Goal: Task Accomplishment & Management: Manage account settings

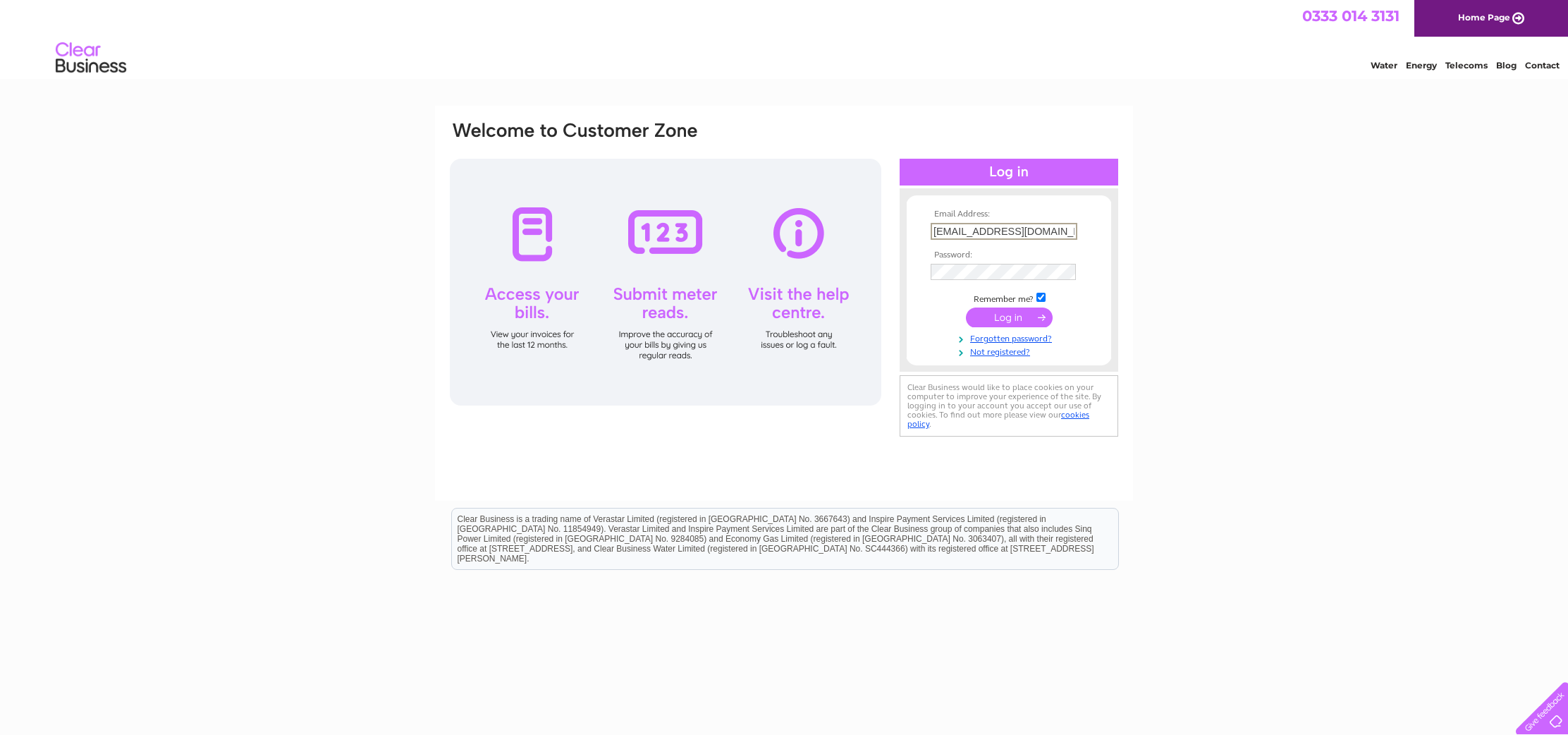
type input "enquiries@glengormcastle.co.uk"
click at [1007, 313] on input "submit" at bounding box center [1009, 317] width 87 height 20
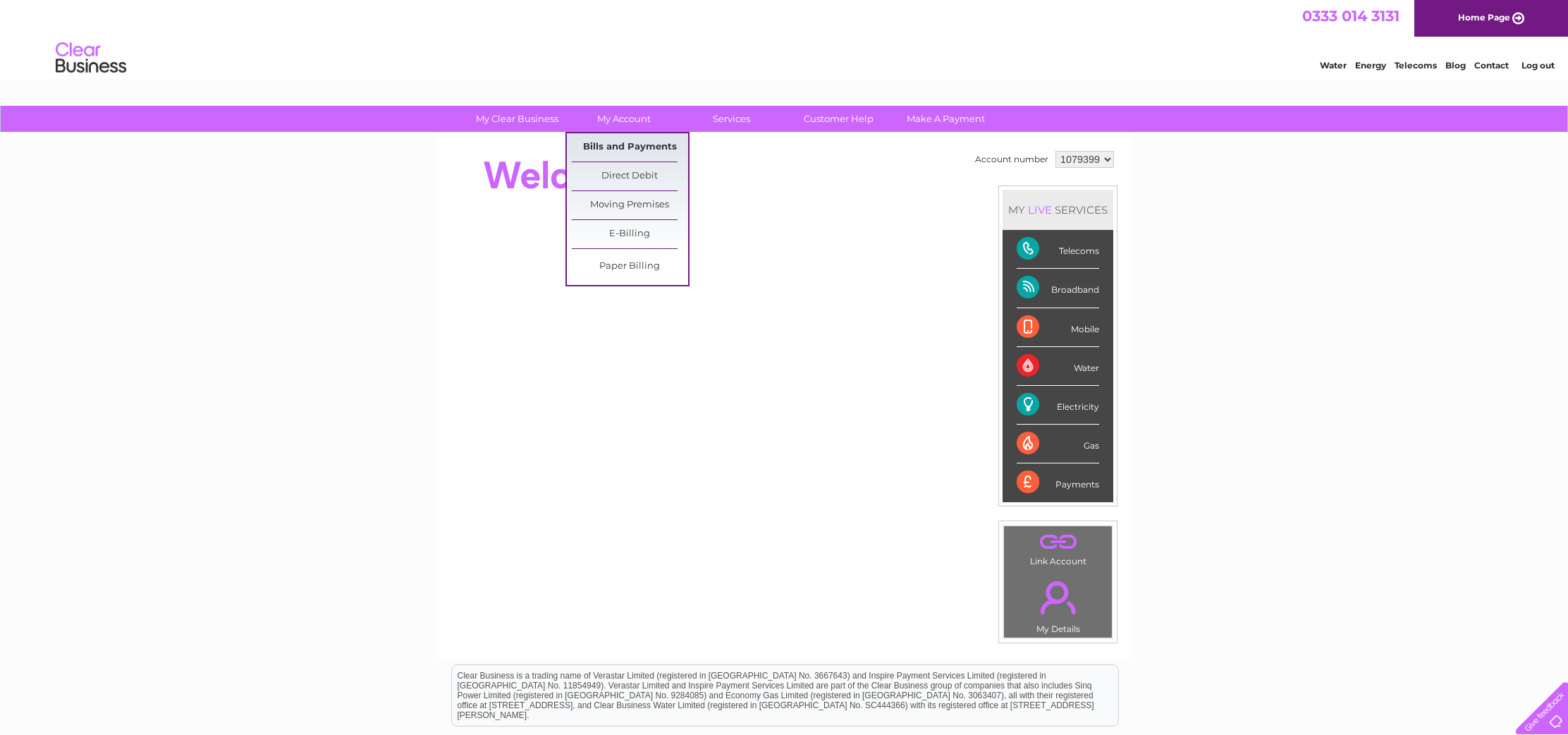
click at [610, 144] on link "Bills and Payments" at bounding box center [629, 147] width 116 height 28
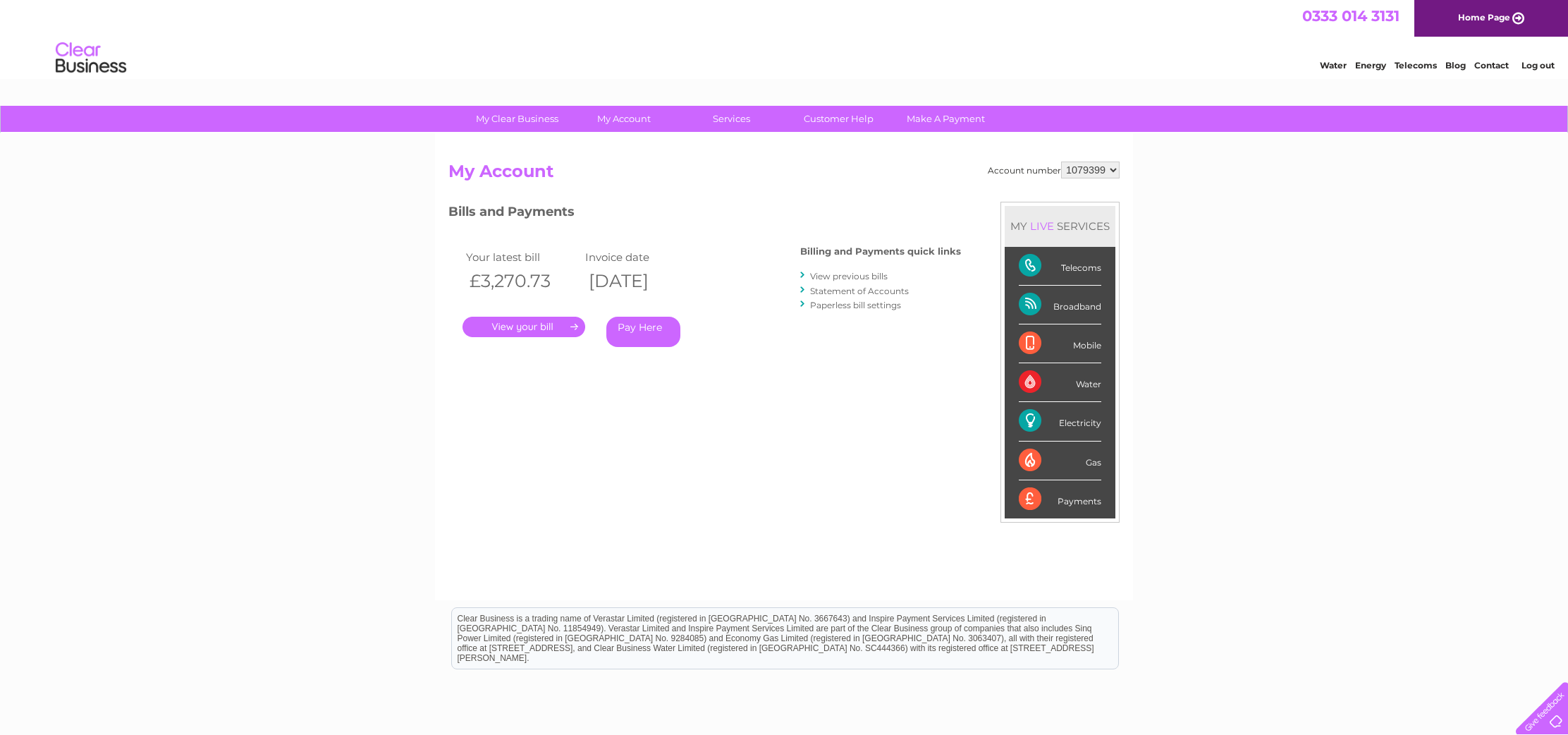
click at [520, 327] on link "." at bounding box center [524, 327] width 123 height 20
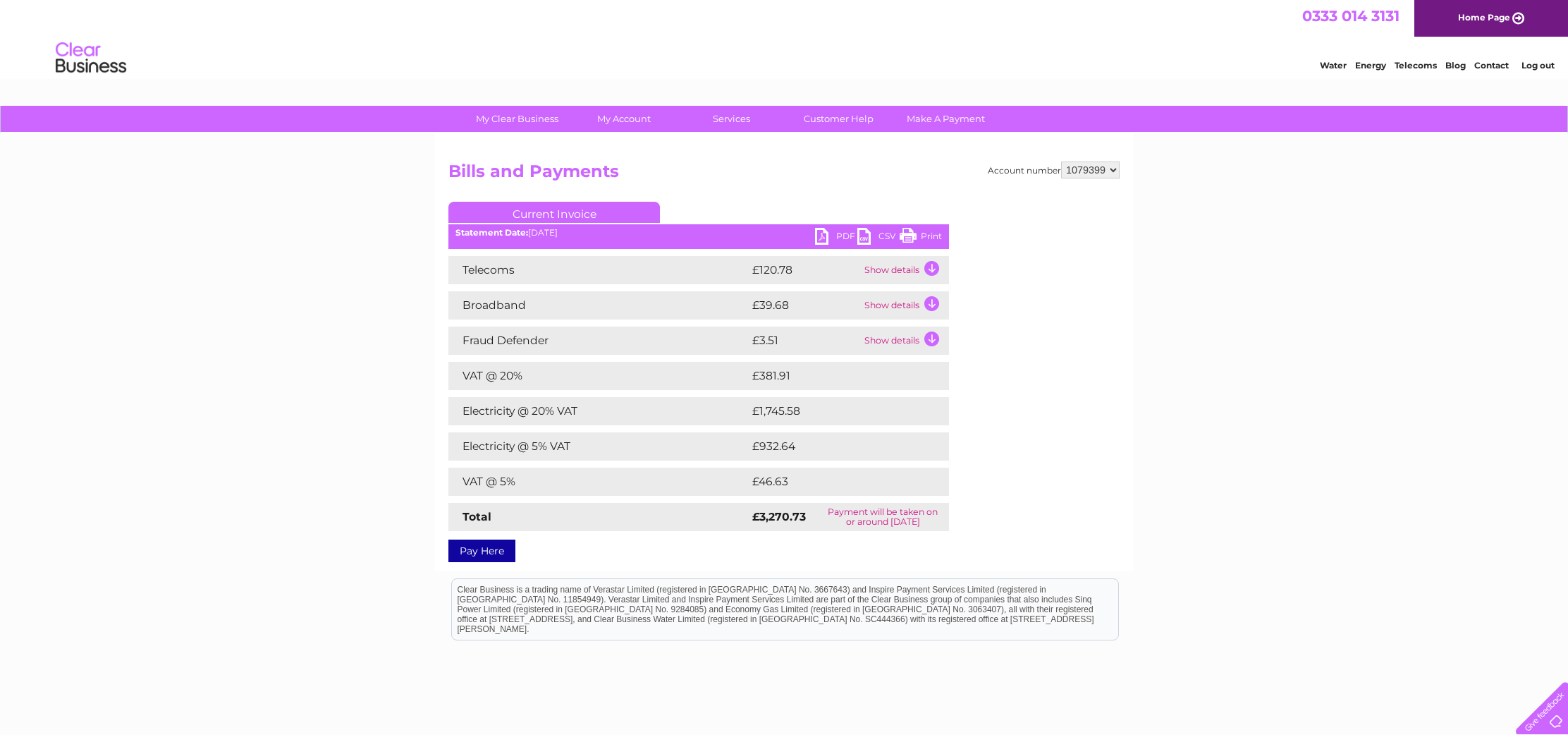
click at [833, 233] on link "PDF" at bounding box center [836, 237] width 42 height 20
click at [1531, 67] on link "Log out" at bounding box center [1539, 64] width 33 height 11
